Goal: Transaction & Acquisition: Purchase product/service

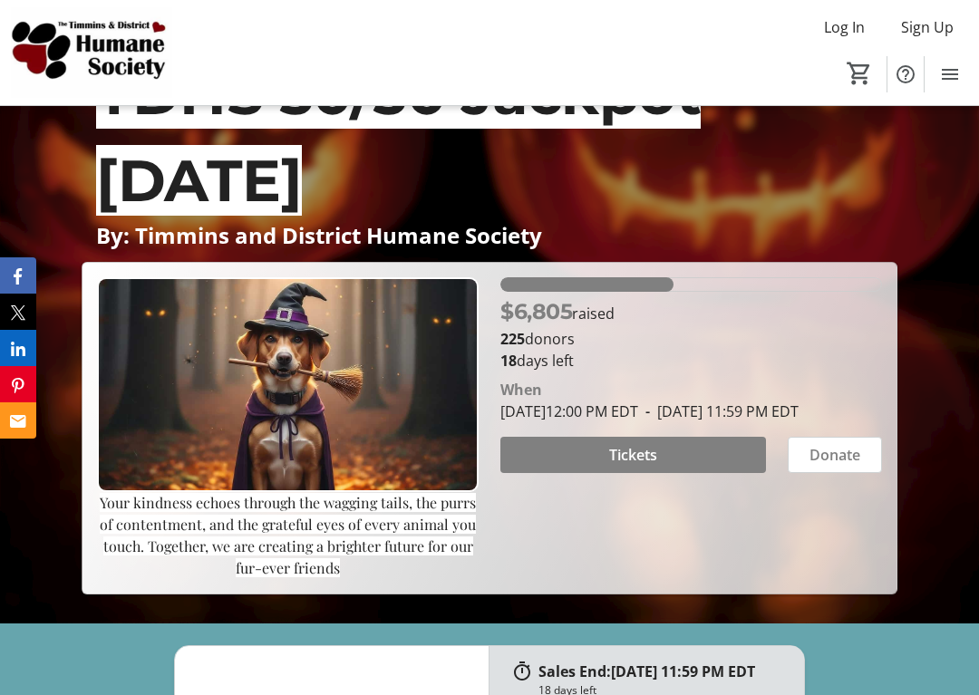
scroll to position [166, 0]
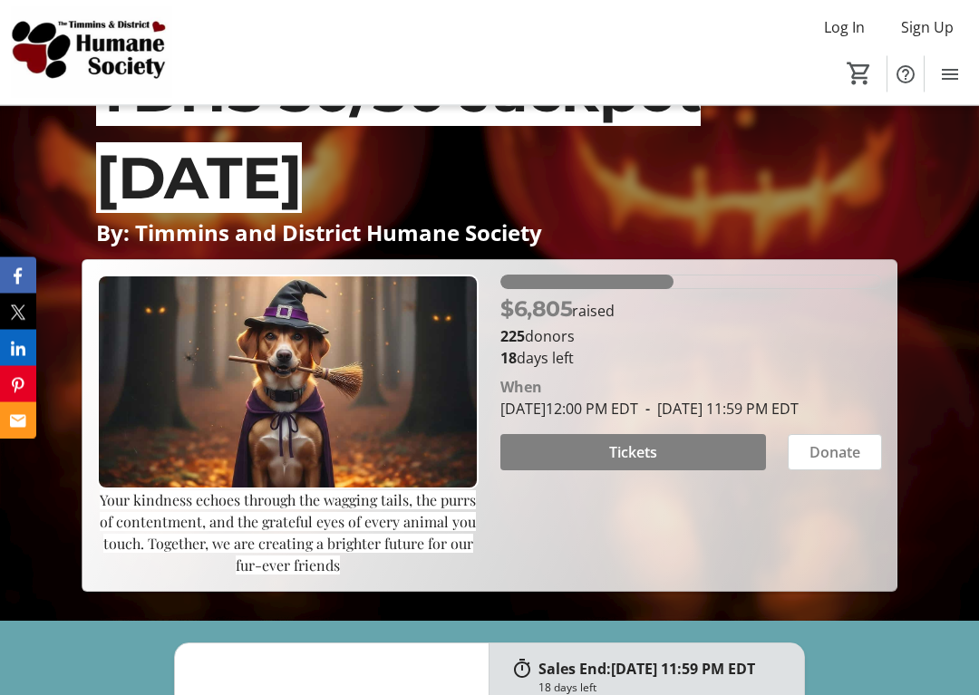
click at [641, 464] on span "Tickets" at bounding box center [633, 453] width 48 height 22
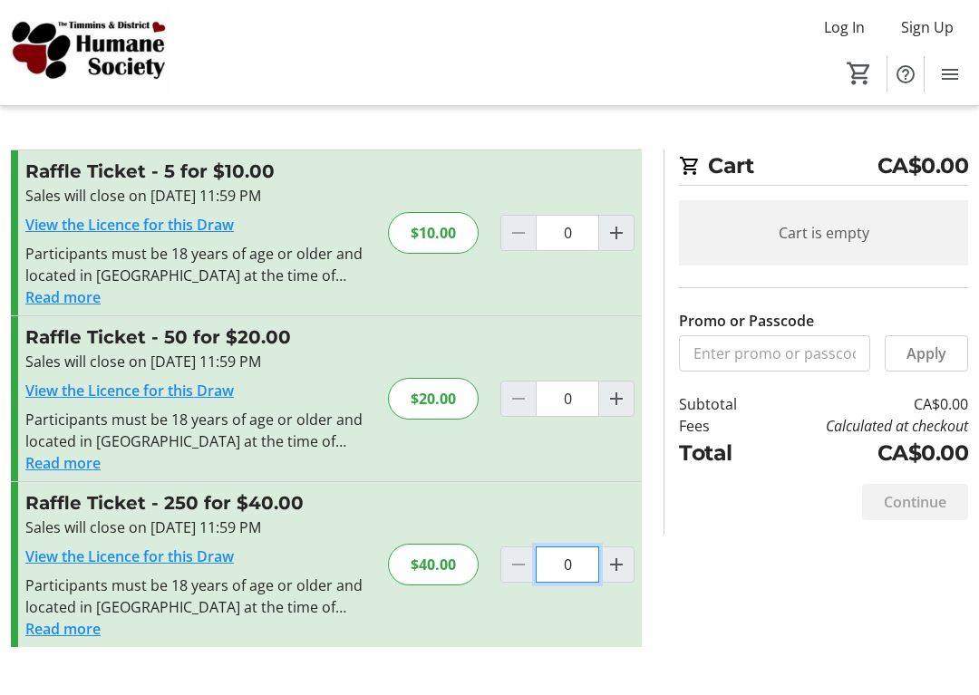
click at [583, 565] on input "0" at bounding box center [567, 564] width 63 height 36
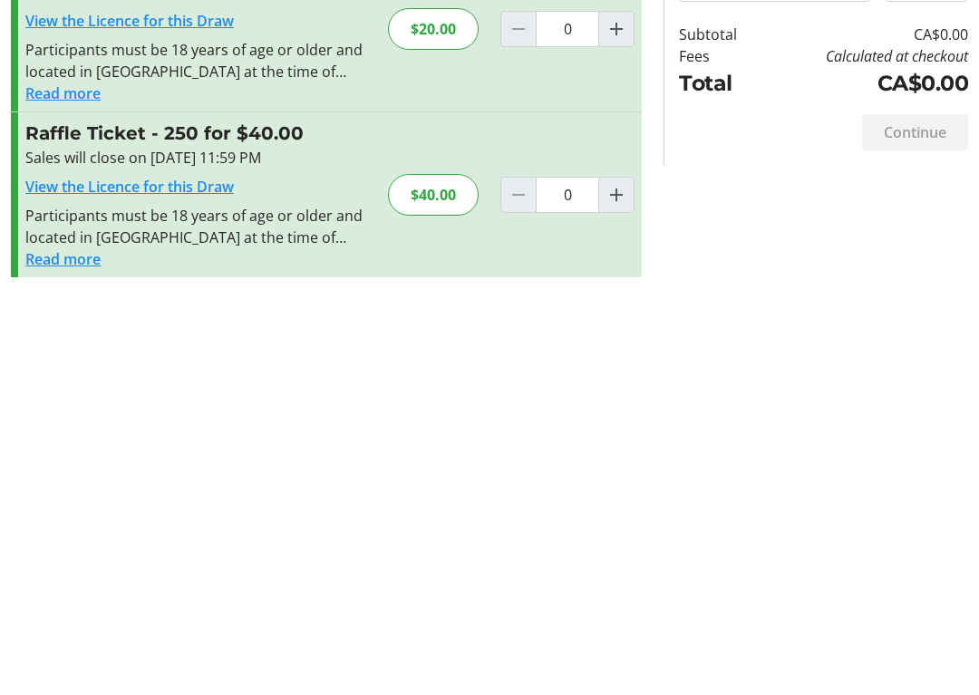
click at [632, 547] on span "Increment by one" at bounding box center [616, 564] width 34 height 34
type input "1"
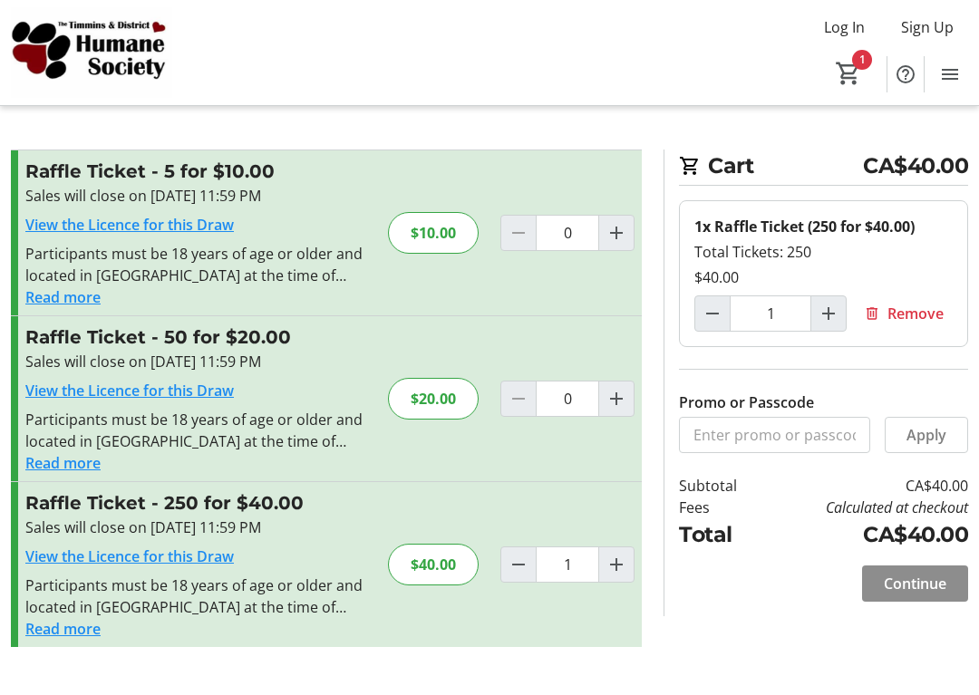
click at [919, 582] on span "Continue" at bounding box center [914, 584] width 63 height 22
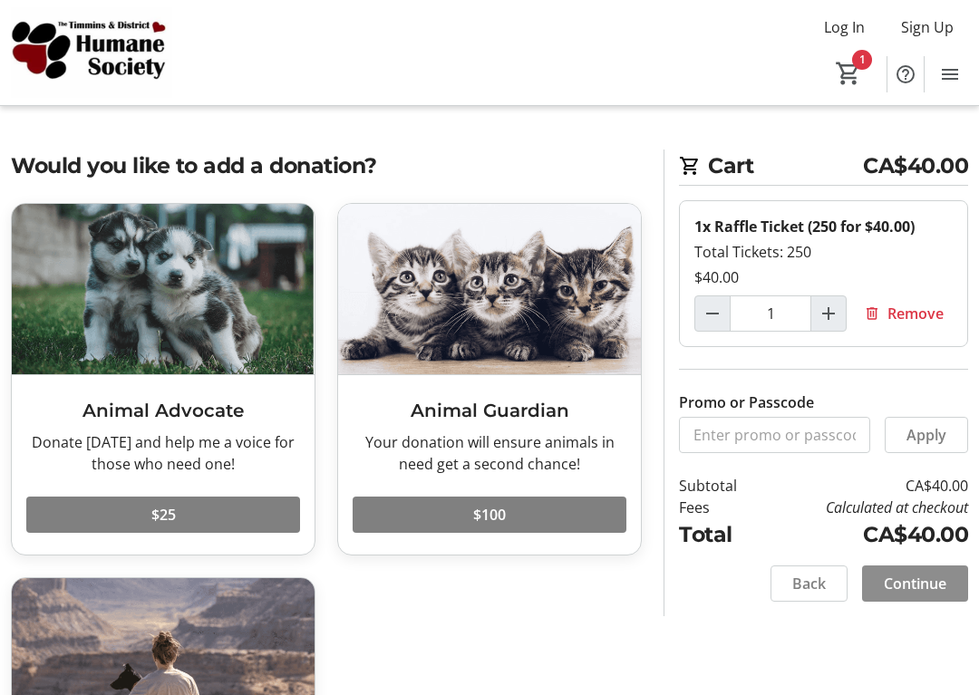
click at [929, 589] on span "Continue" at bounding box center [914, 584] width 63 height 22
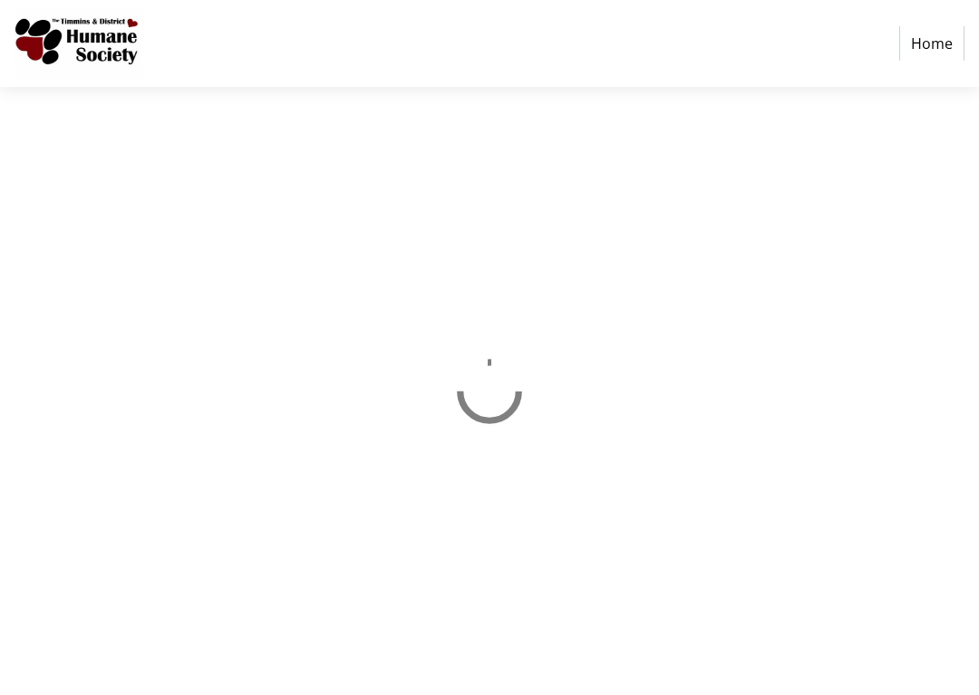
select select "CA"
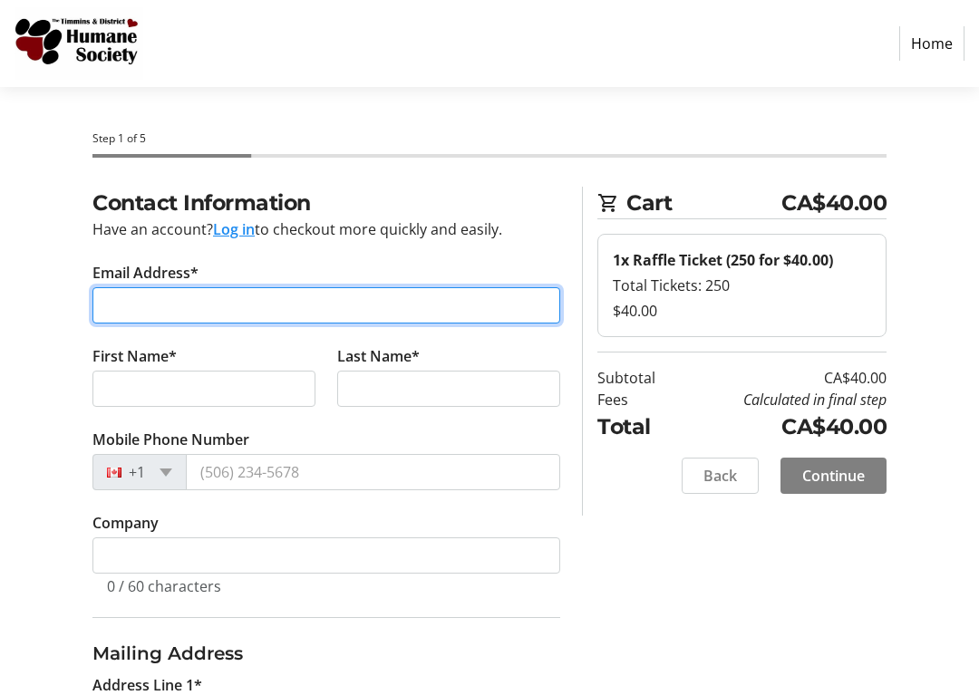
click at [112, 306] on input "Email Address*" at bounding box center [326, 305] width 468 height 36
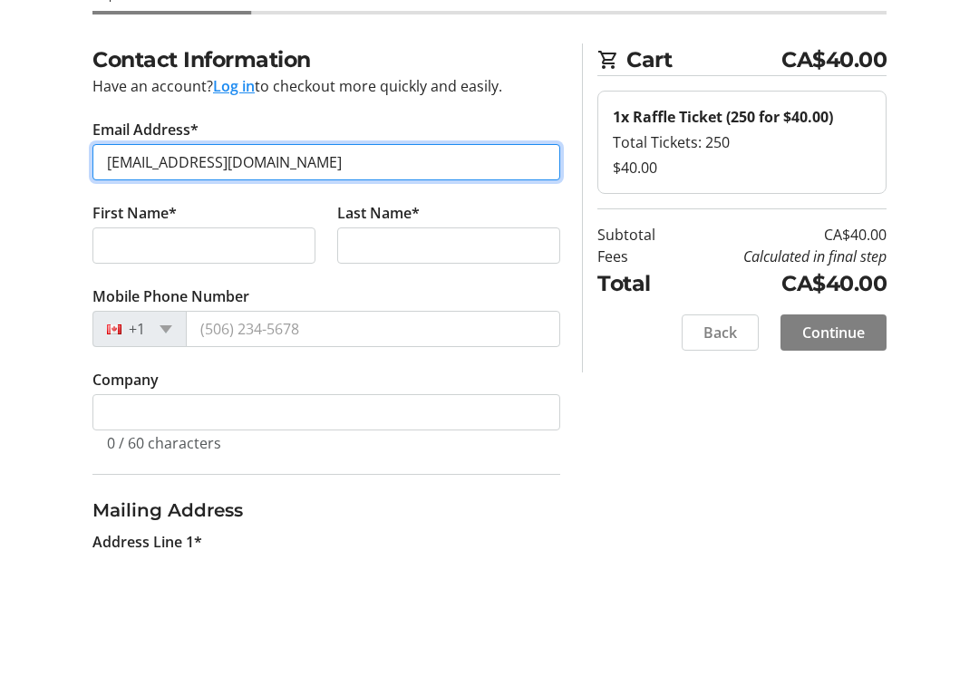
type input "[EMAIL_ADDRESS][DOMAIN_NAME]"
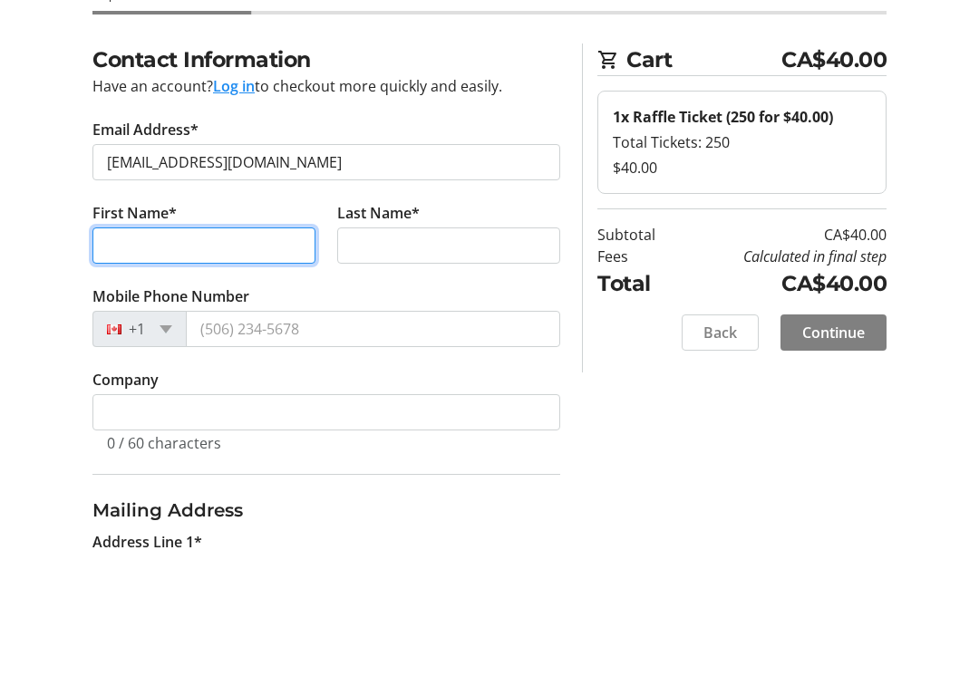
click at [123, 371] on input "First Name*" at bounding box center [203, 389] width 223 height 36
type input "[PERSON_NAME]"
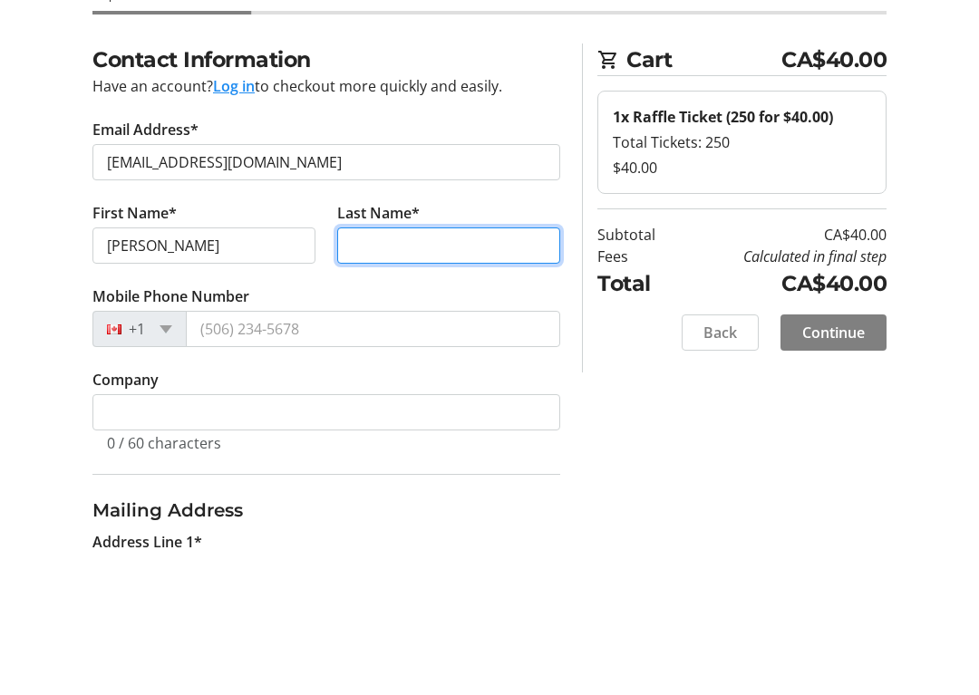
click at [372, 371] on input "Last Name*" at bounding box center [448, 389] width 223 height 36
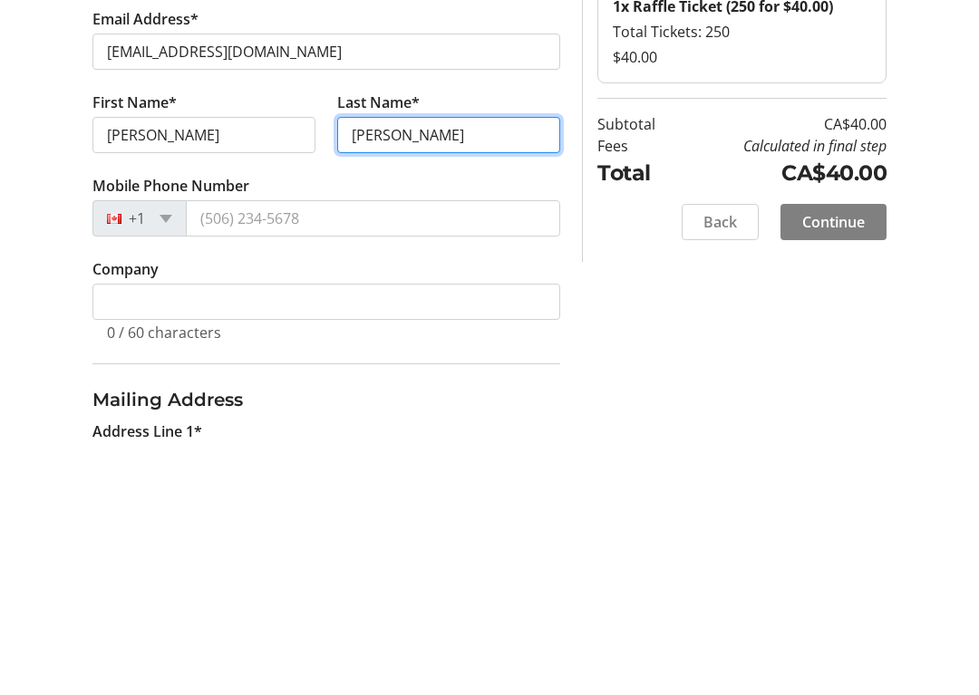
type input "[PERSON_NAME]"
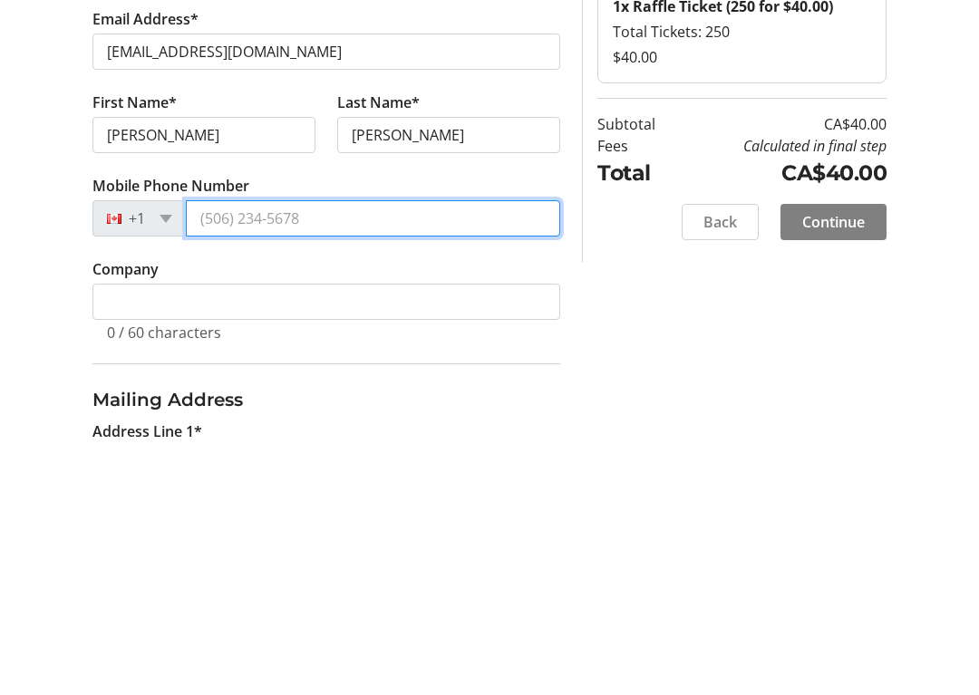
click at [213, 454] on input "Mobile Phone Number" at bounding box center [373, 472] width 374 height 36
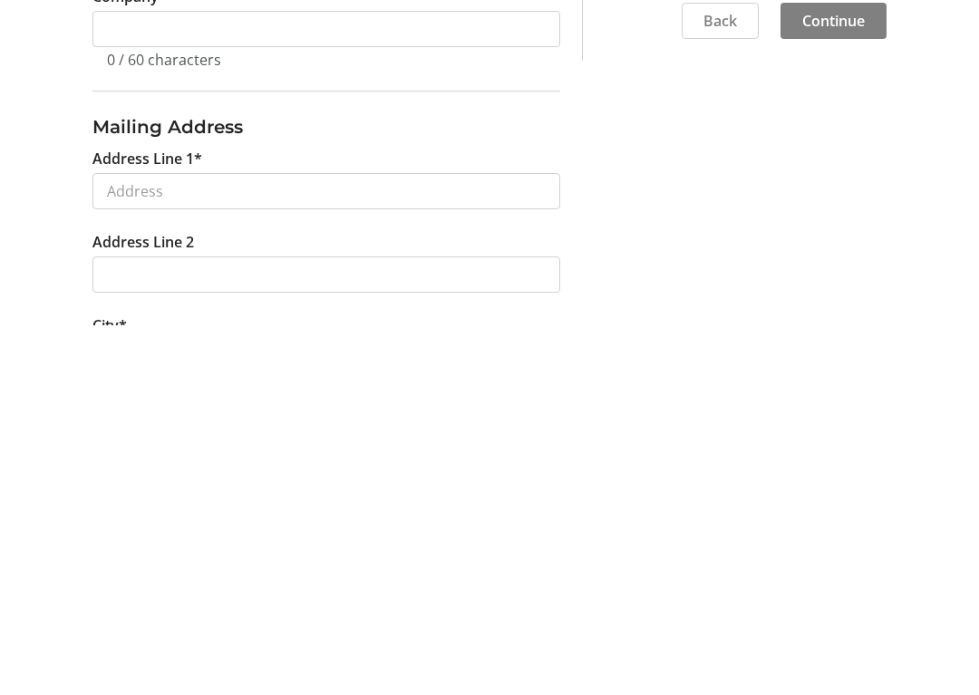
scroll to position [195, 0]
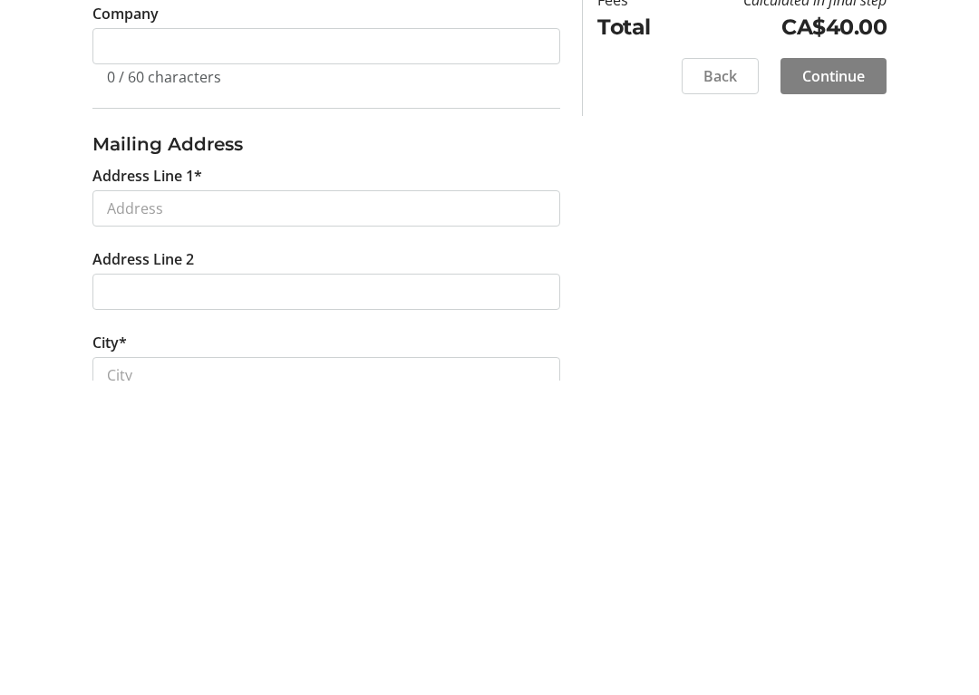
type input "[PHONE_NUMBER]"
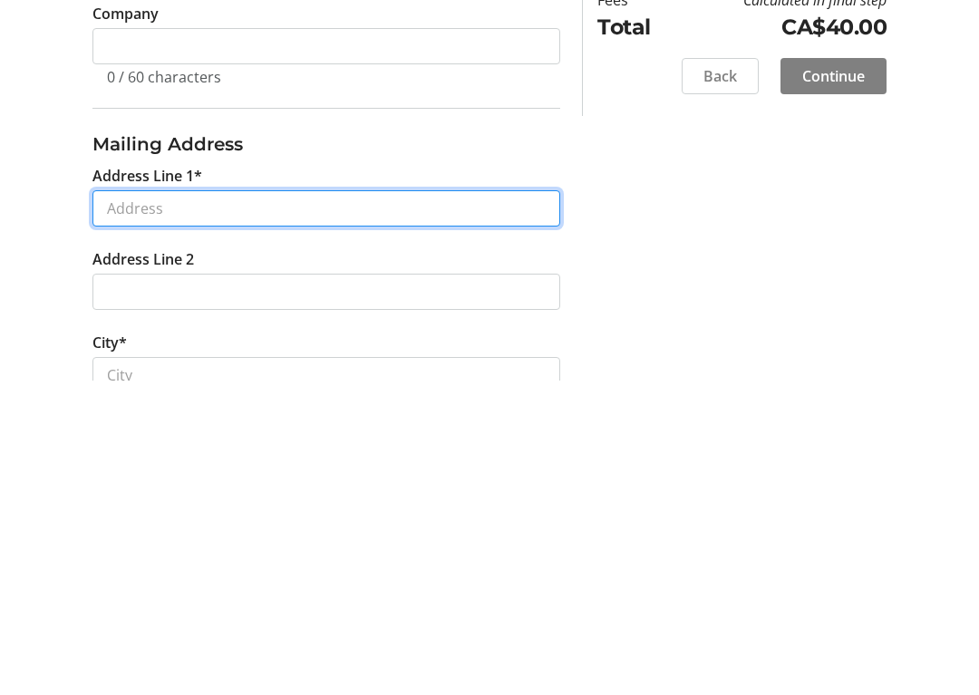
click at [112, 505] on input "Address Line 1*" at bounding box center [326, 523] width 468 height 36
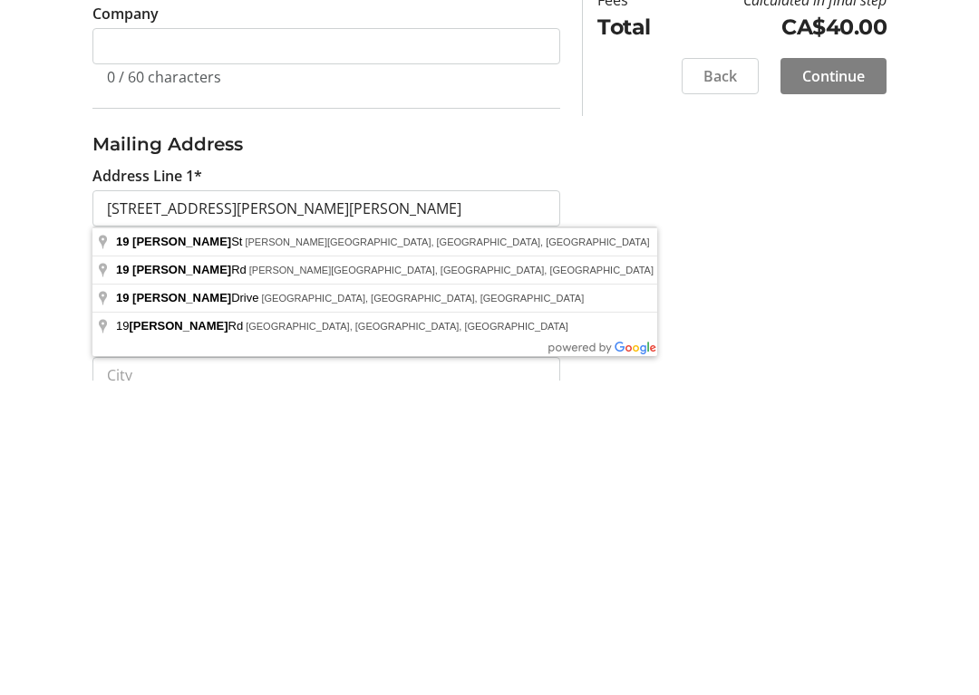
type input "[STREET_ADDRESS][PERSON_NAME]"
type input "[PERSON_NAME][GEOGRAPHIC_DATA]"
select select "ON"
type input "P2N 1G5"
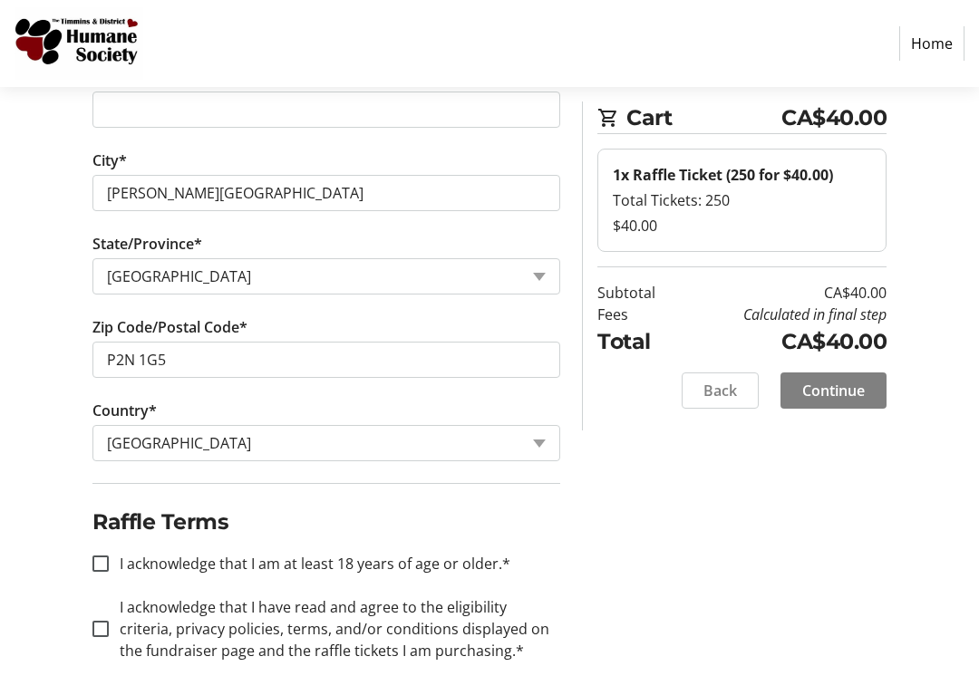
scroll to position [700, 0]
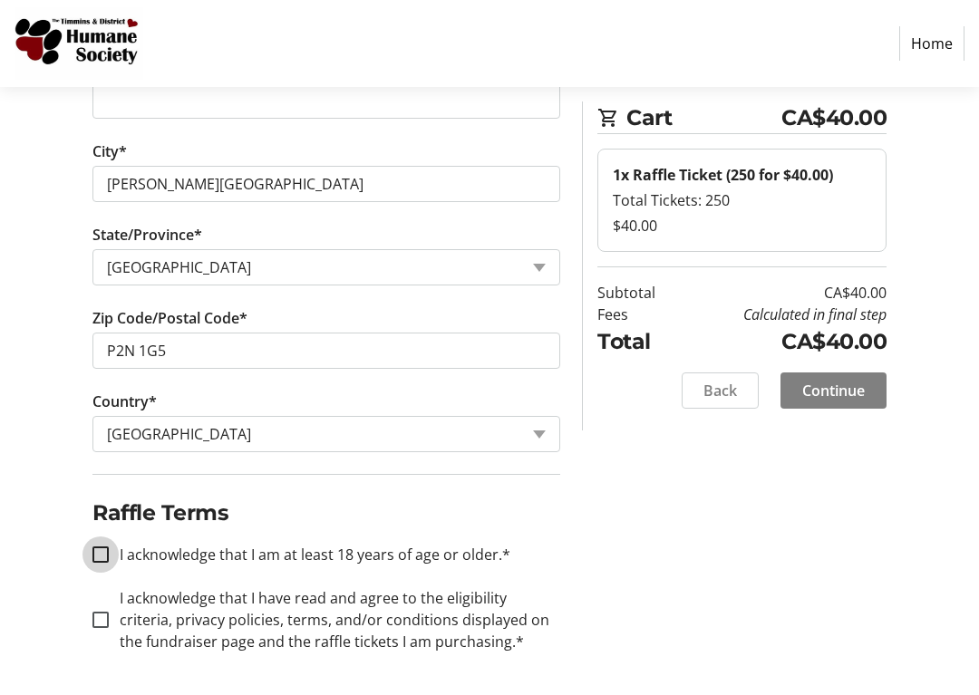
click at [94, 557] on input "I acknowledge that I am at least 18 years of age or older.*" at bounding box center [100, 554] width 16 height 16
checkbox input "true"
click at [101, 623] on input "I acknowledge that I have read and agree to the eligibility criteria, privacy p…" at bounding box center [100, 620] width 16 height 16
checkbox input "true"
click at [842, 392] on span "Continue" at bounding box center [833, 391] width 63 height 22
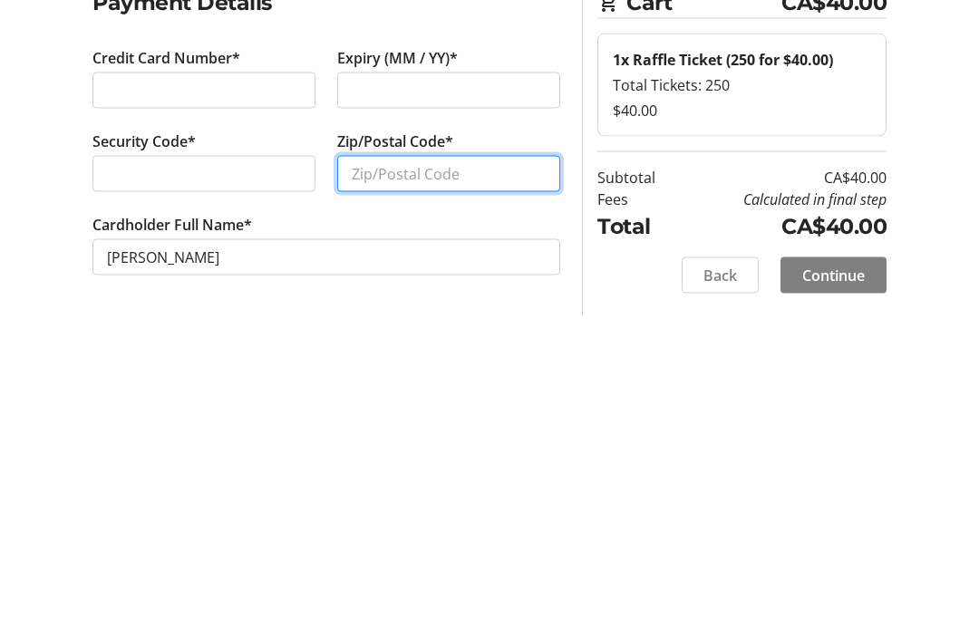
click at [367, 356] on input "Zip/Postal Code*" at bounding box center [448, 374] width 223 height 36
type input "P2N 1G5"
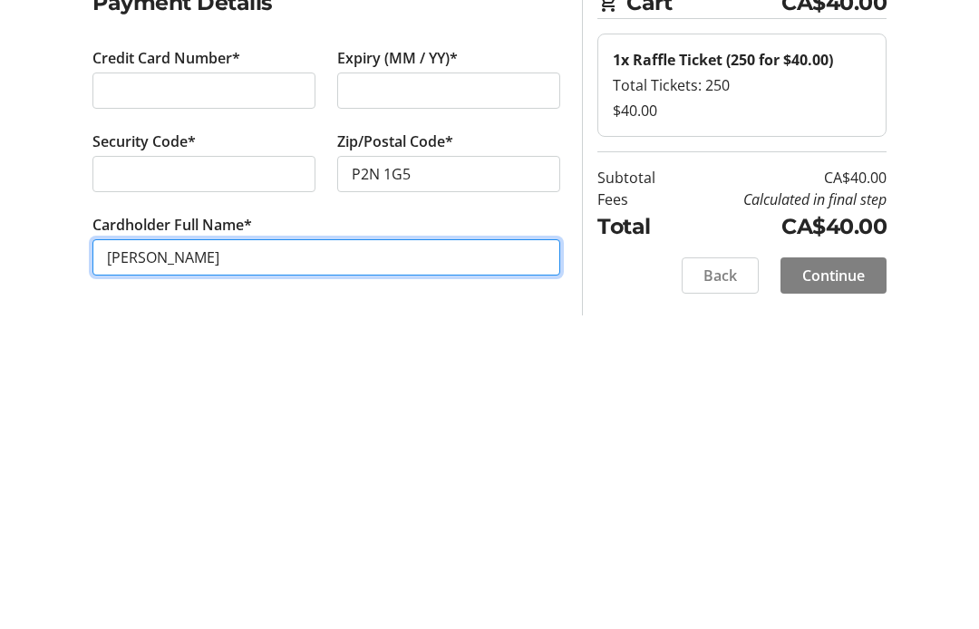
click at [163, 439] on input "[PERSON_NAME]" at bounding box center [326, 457] width 468 height 36
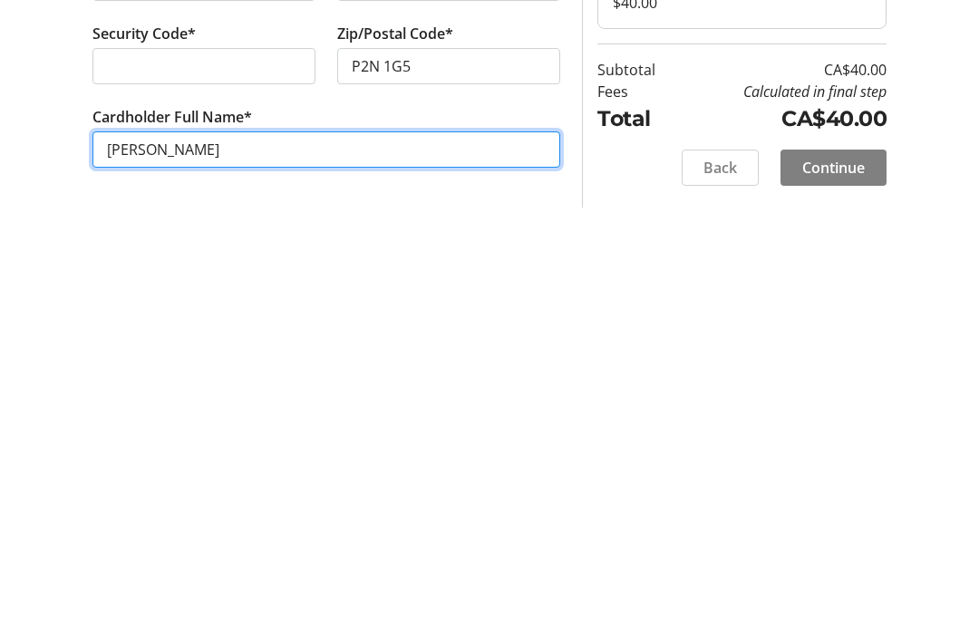
click at [290, 439] on input "[PERSON_NAME]" at bounding box center [326, 457] width 468 height 36
type input "[PERSON_NAME]"
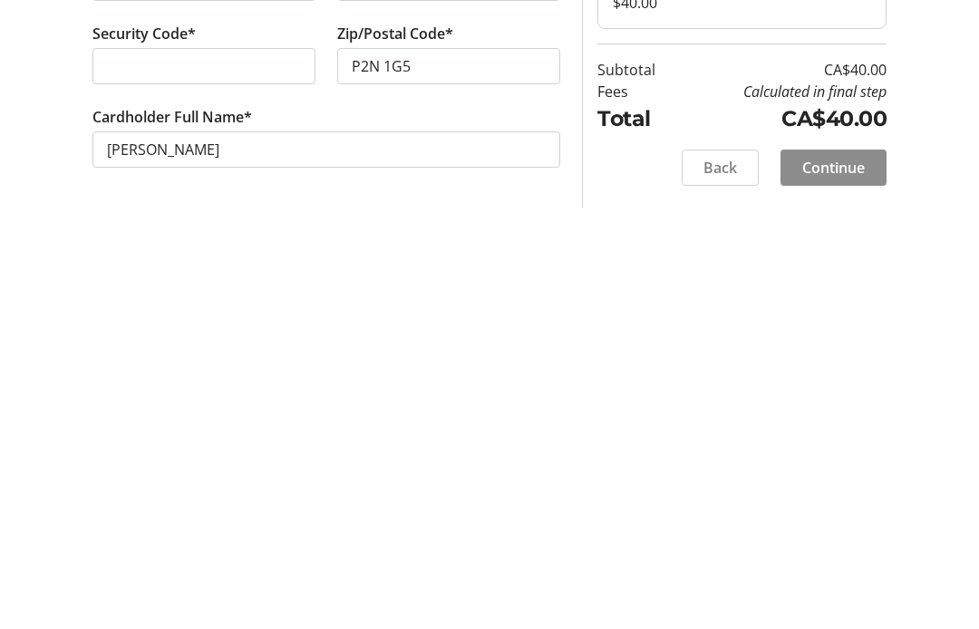
click at [851, 465] on span "Continue" at bounding box center [833, 476] width 63 height 22
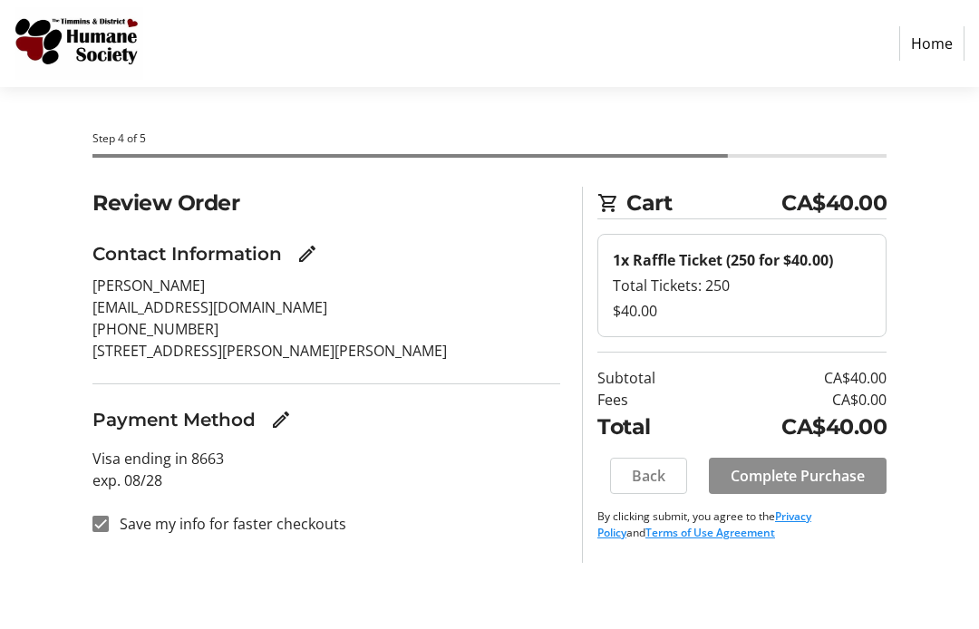
click at [793, 466] on span "Complete Purchase" at bounding box center [797, 476] width 134 height 22
